Goal: Task Accomplishment & Management: Use online tool/utility

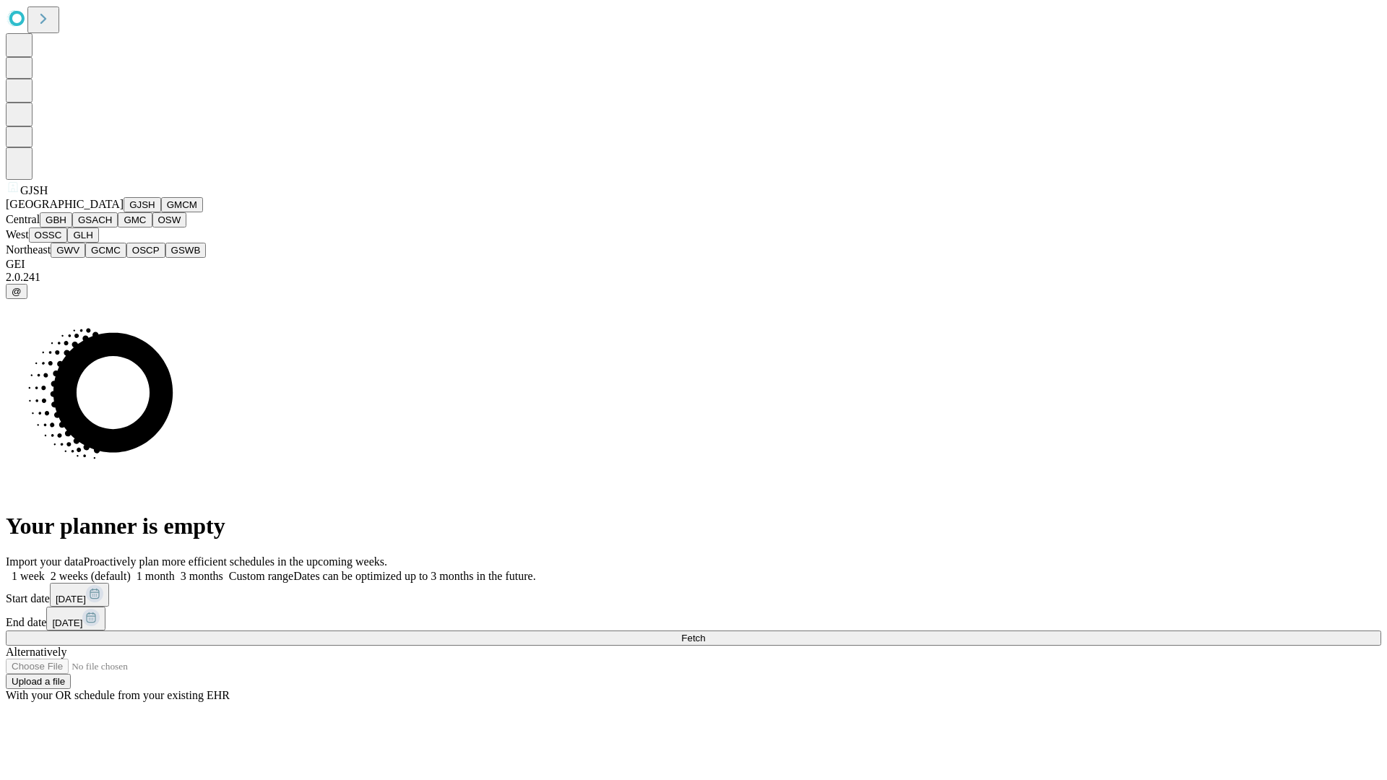
click at [124, 212] on button "GJSH" at bounding box center [143, 204] width 38 height 15
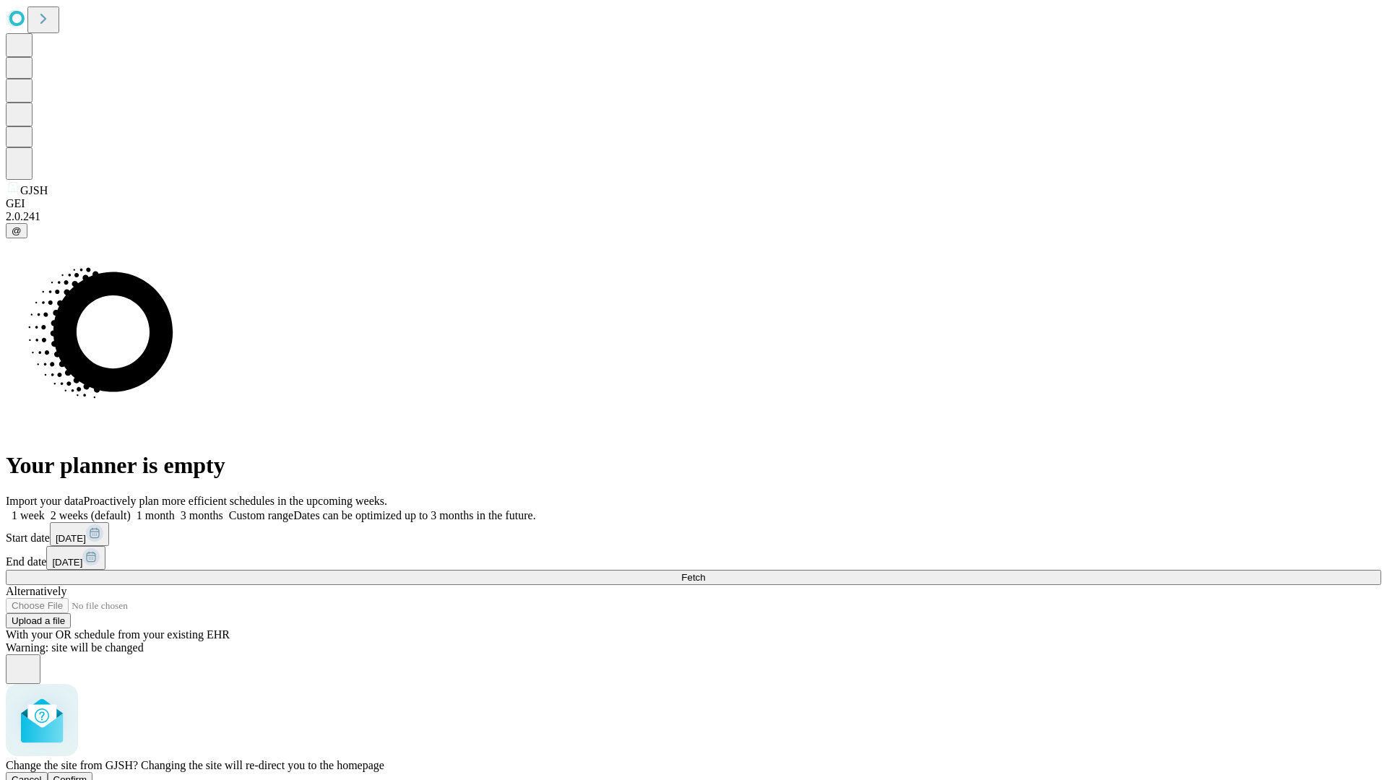
click at [87, 775] on span "Confirm" at bounding box center [70, 780] width 34 height 11
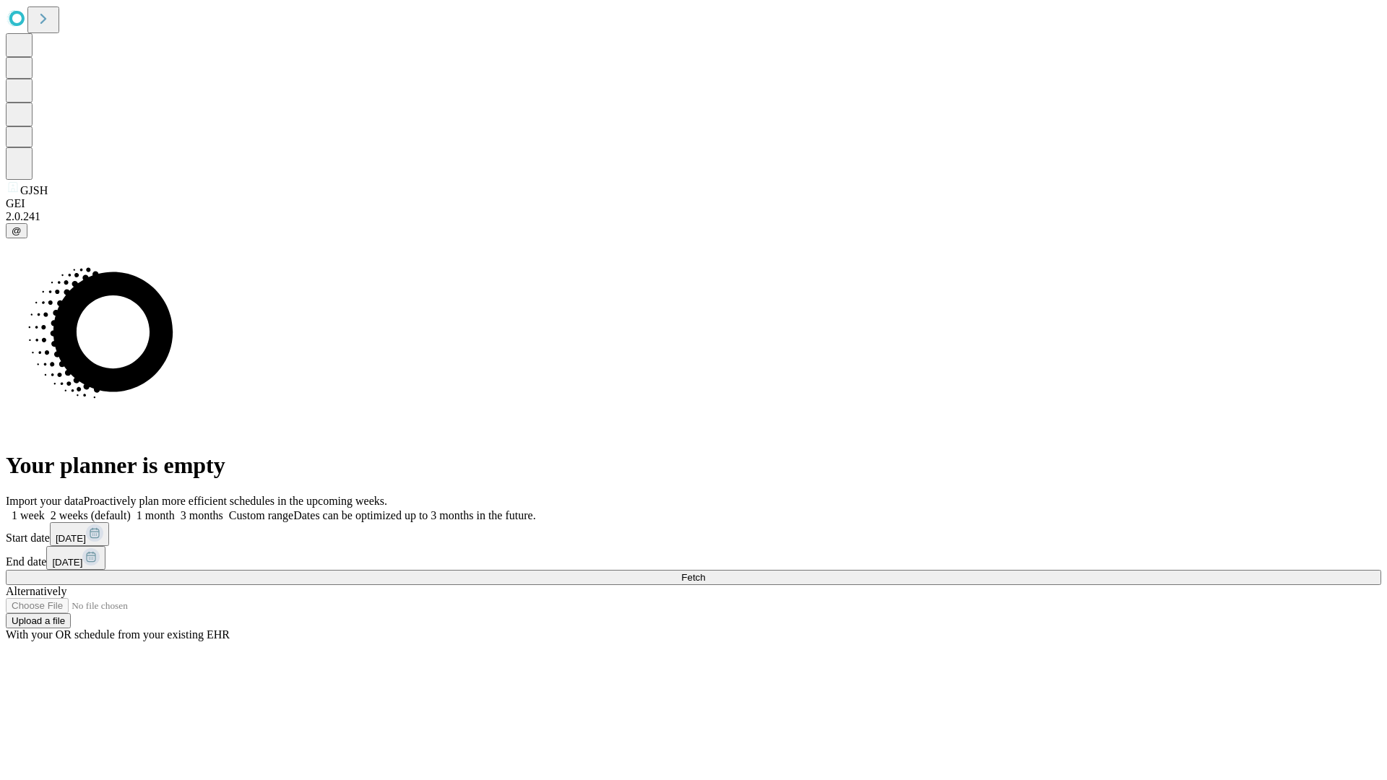
click at [131, 509] on label "2 weeks (default)" at bounding box center [88, 515] width 86 height 12
click at [705, 572] on span "Fetch" at bounding box center [693, 577] width 24 height 11
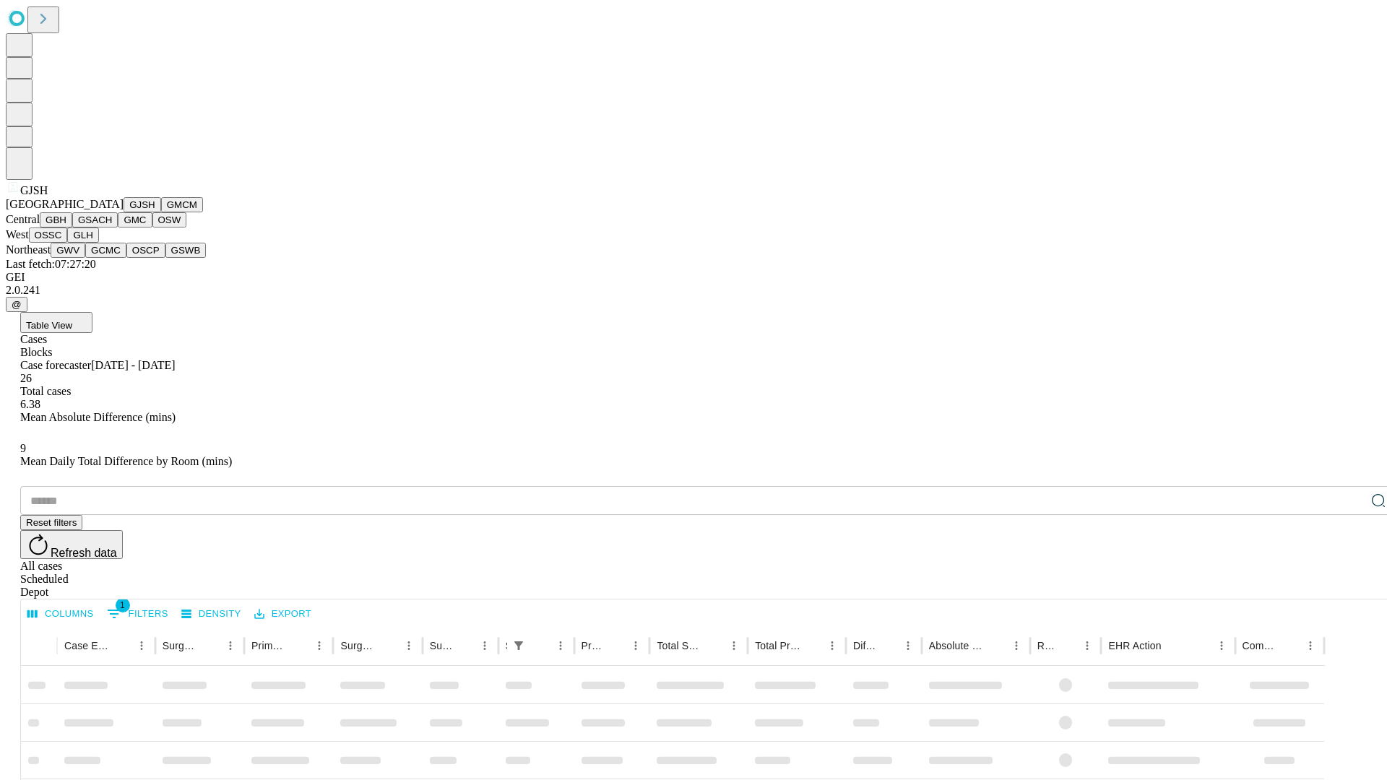
click at [161, 212] on button "GMCM" at bounding box center [182, 204] width 42 height 15
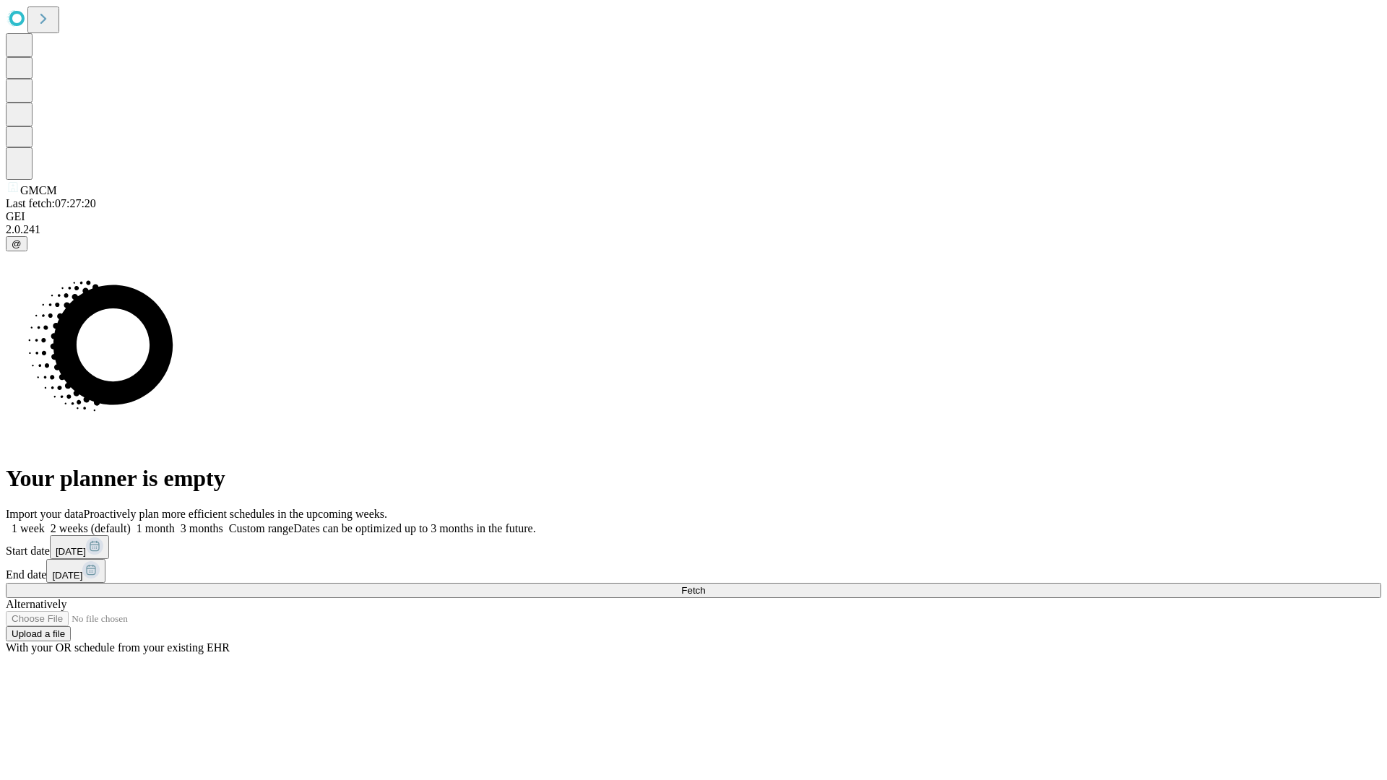
click at [131, 522] on label "2 weeks (default)" at bounding box center [88, 528] width 86 height 12
click at [705, 585] on span "Fetch" at bounding box center [693, 590] width 24 height 11
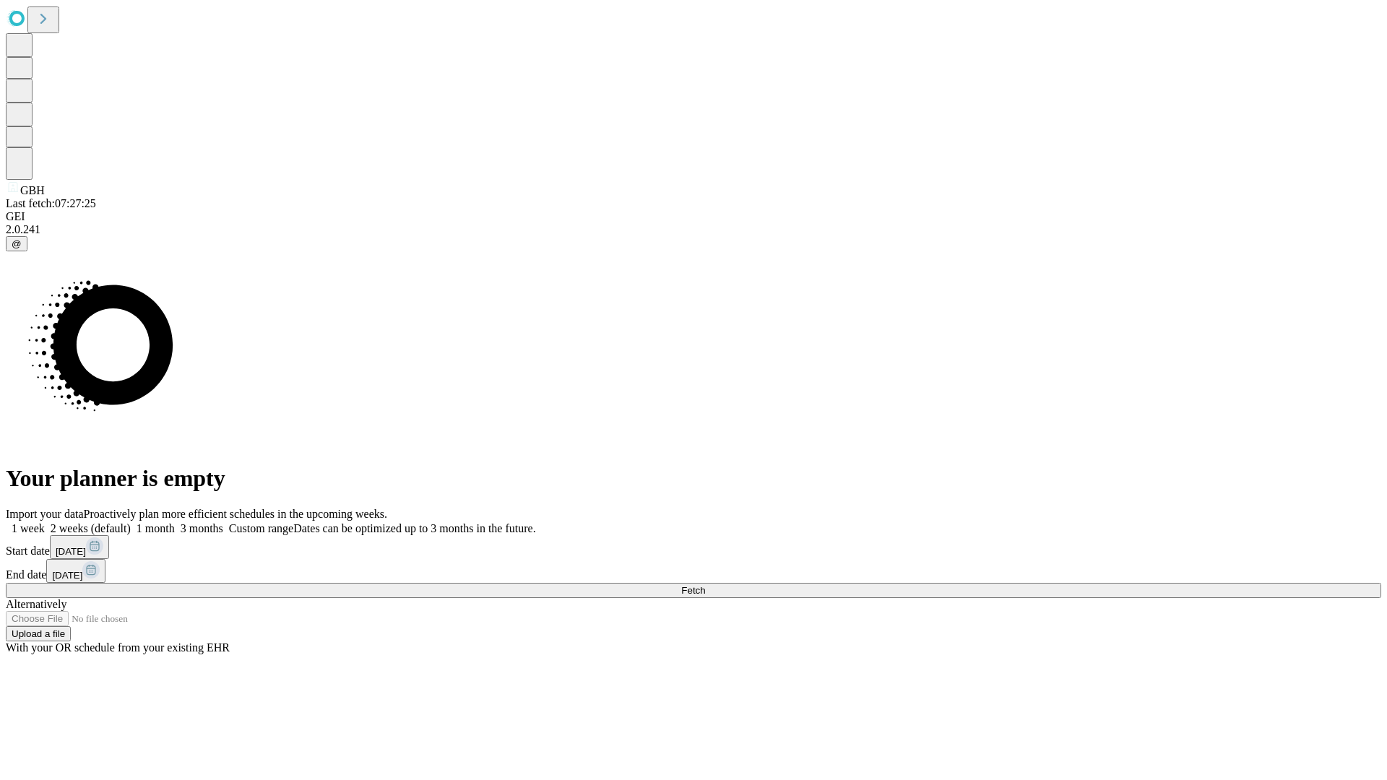
click at [131, 522] on label "2 weeks (default)" at bounding box center [88, 528] width 86 height 12
click at [705, 585] on span "Fetch" at bounding box center [693, 590] width 24 height 11
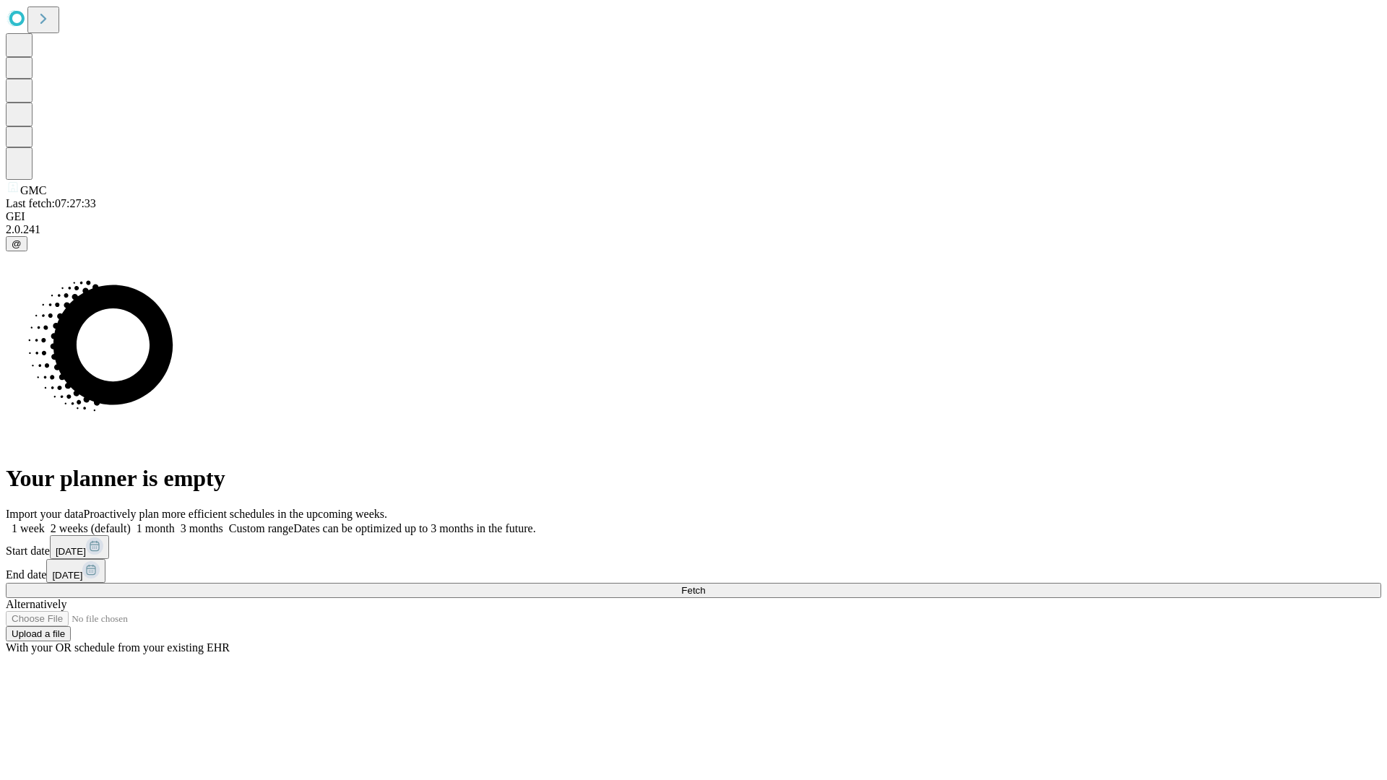
click at [705, 585] on span "Fetch" at bounding box center [693, 590] width 24 height 11
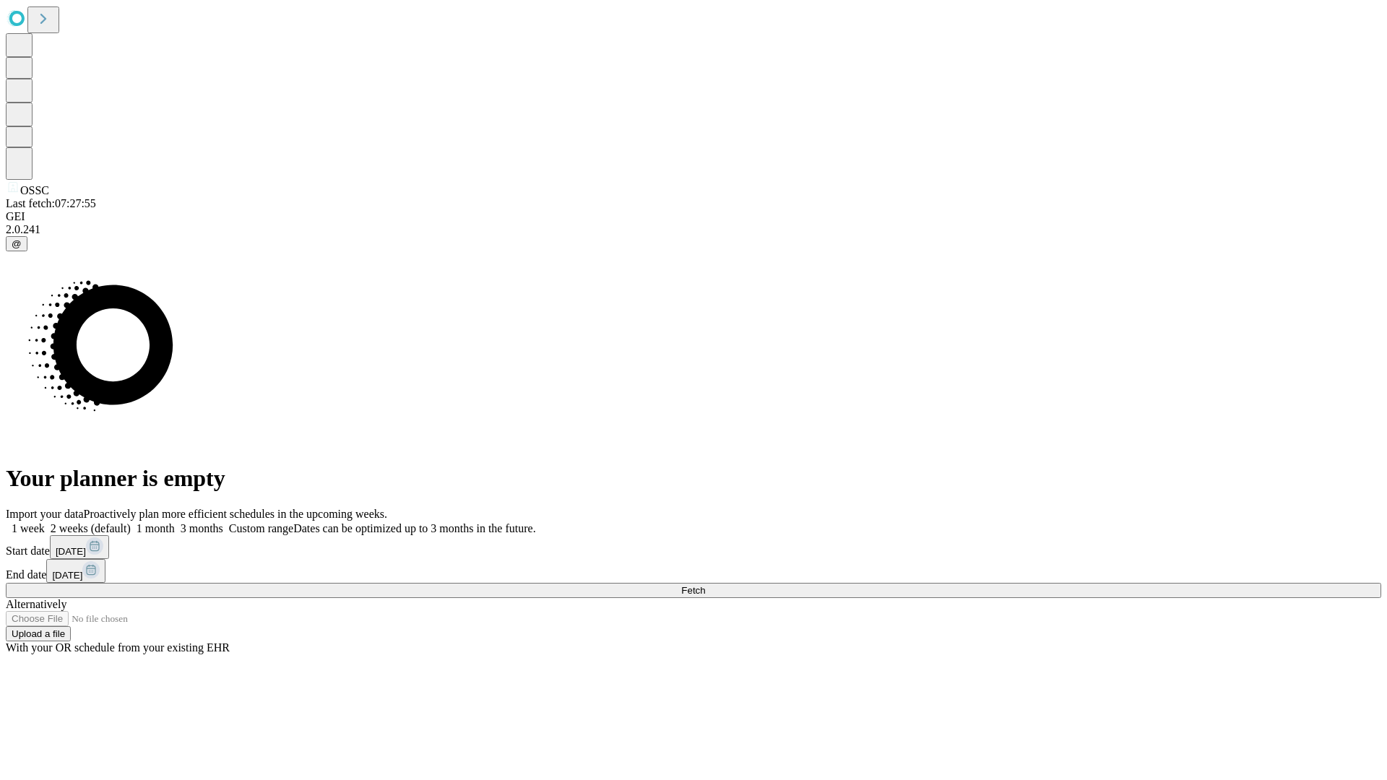
click at [131, 522] on label "2 weeks (default)" at bounding box center [88, 528] width 86 height 12
click at [705, 585] on span "Fetch" at bounding box center [693, 590] width 24 height 11
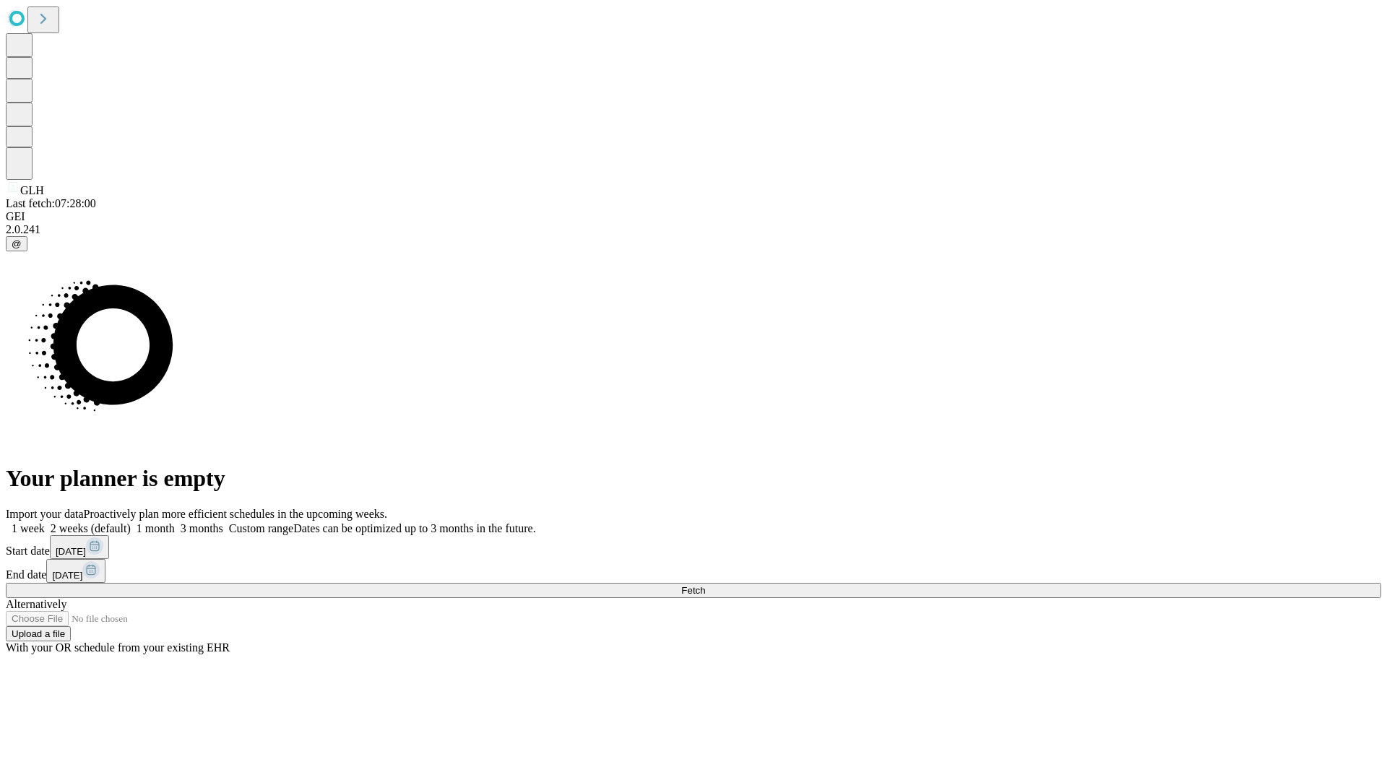
click at [131, 522] on label "2 weeks (default)" at bounding box center [88, 528] width 86 height 12
click at [705, 585] on span "Fetch" at bounding box center [693, 590] width 24 height 11
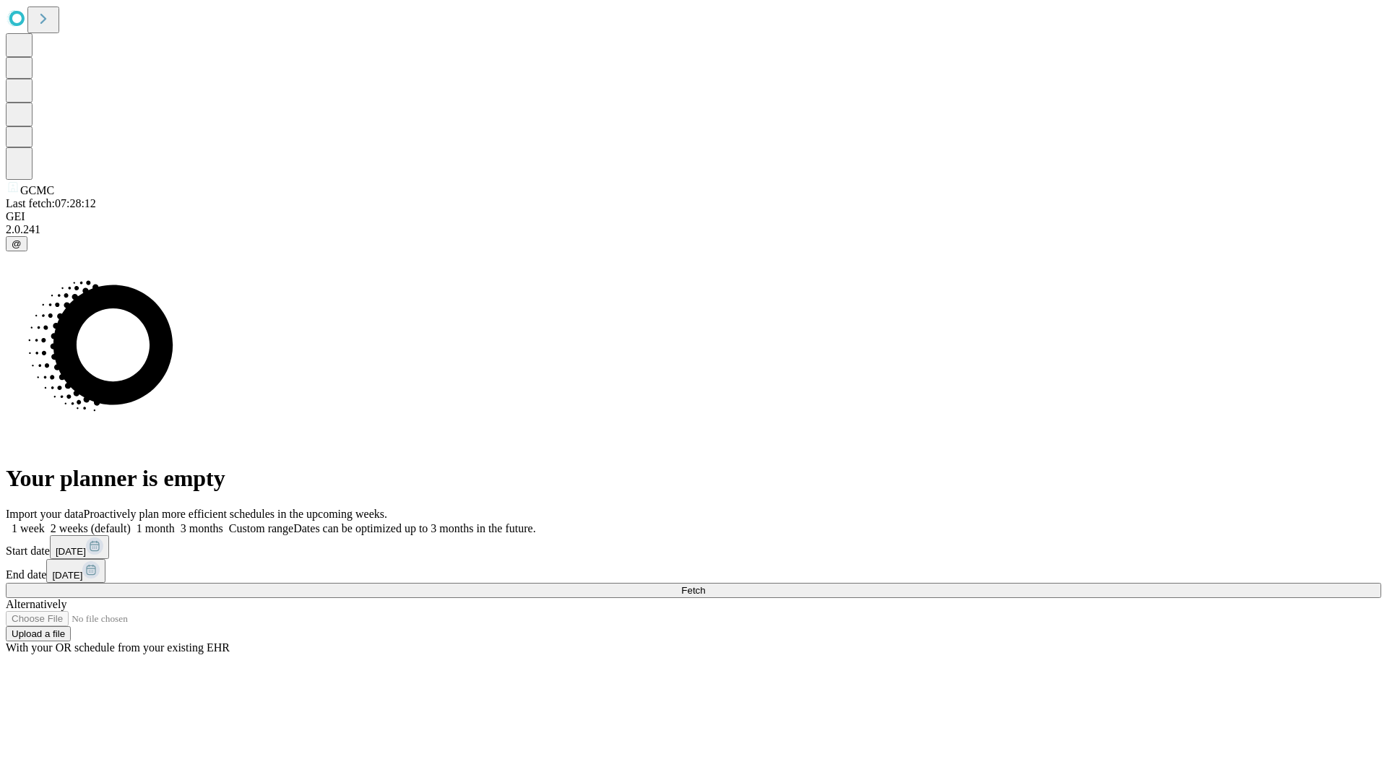
click at [131, 522] on label "2 weeks (default)" at bounding box center [88, 528] width 86 height 12
click at [705, 585] on span "Fetch" at bounding box center [693, 590] width 24 height 11
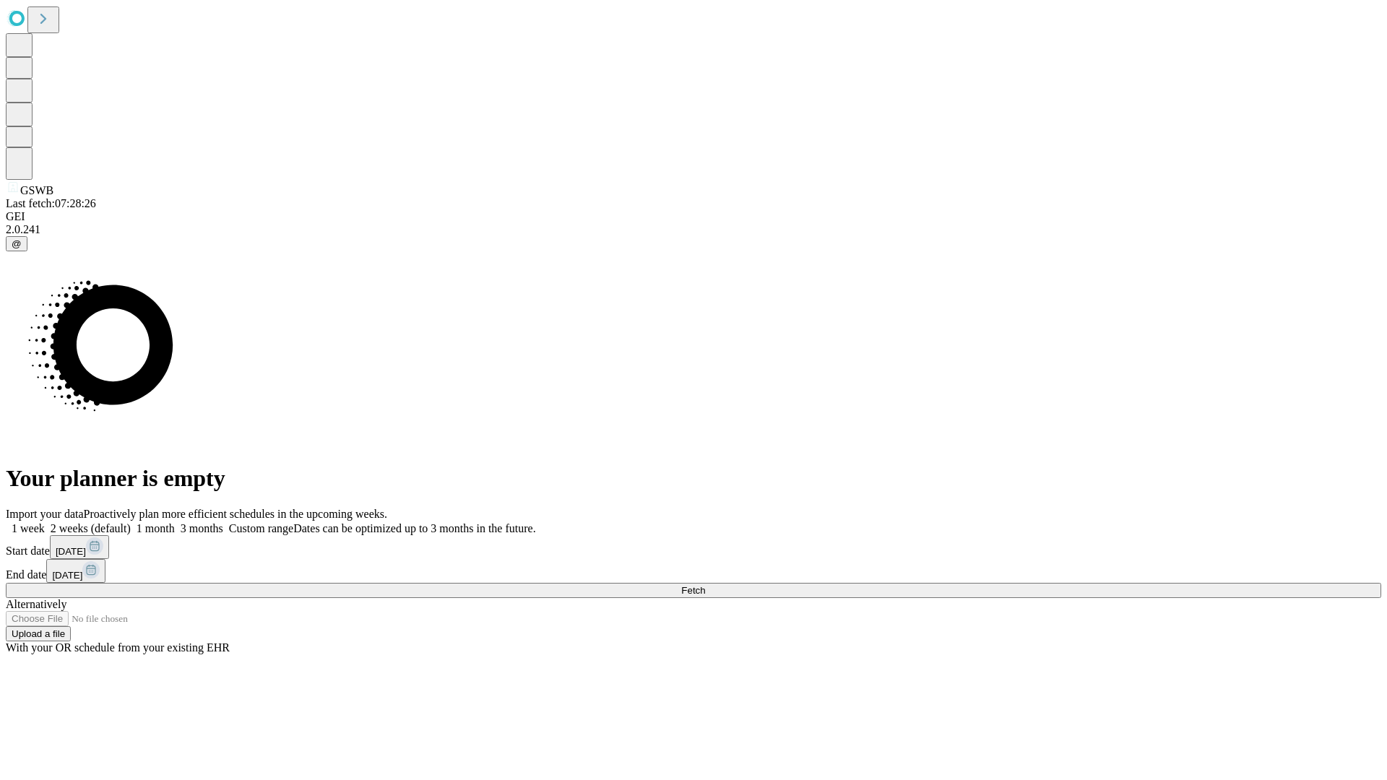
click at [131, 522] on label "2 weeks (default)" at bounding box center [88, 528] width 86 height 12
click at [705, 585] on span "Fetch" at bounding box center [693, 590] width 24 height 11
